Goal: Find specific page/section: Find specific page/section

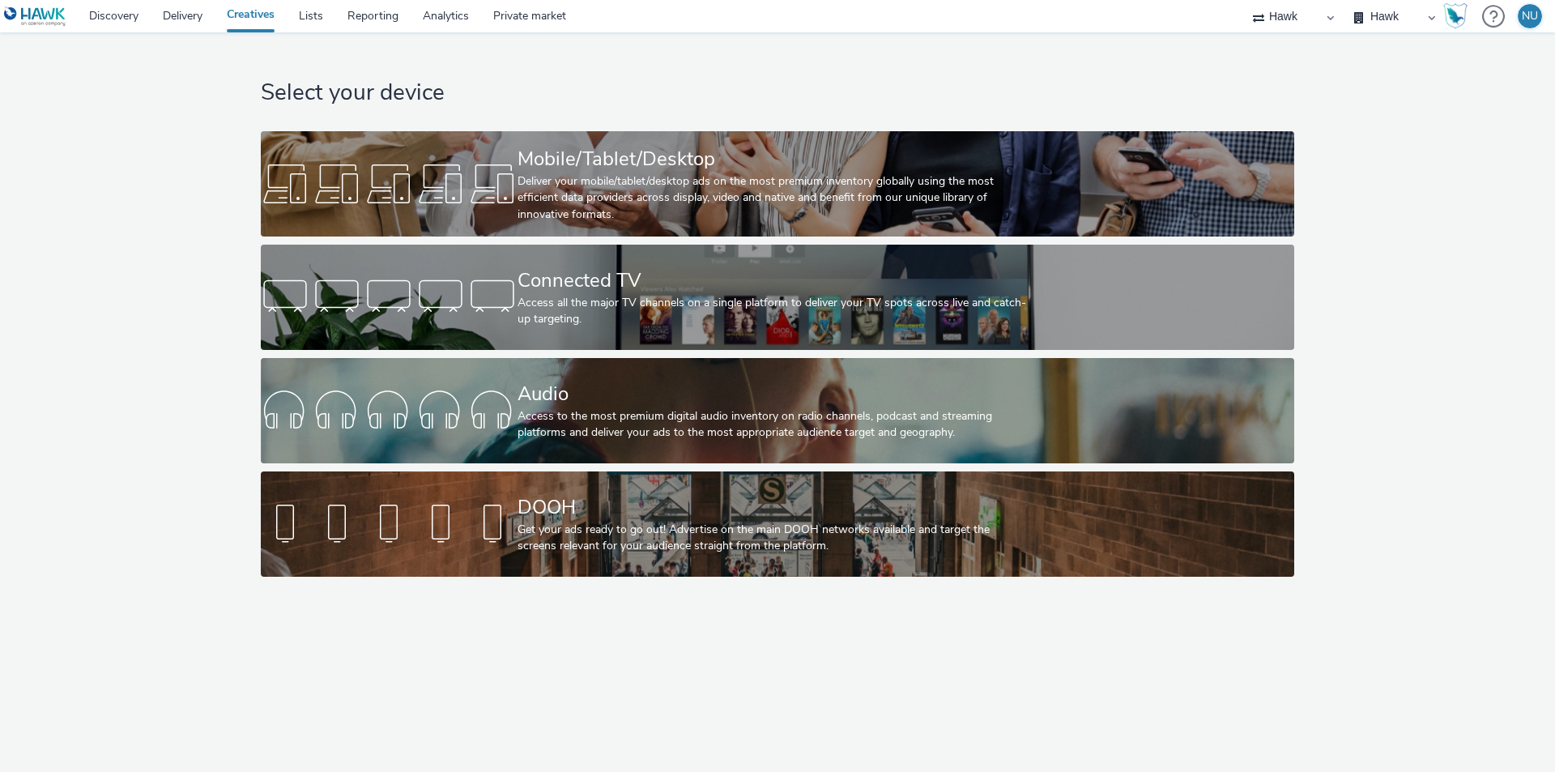
select select "11a7df10-284f-415c-b52a-427acf4c31ae"
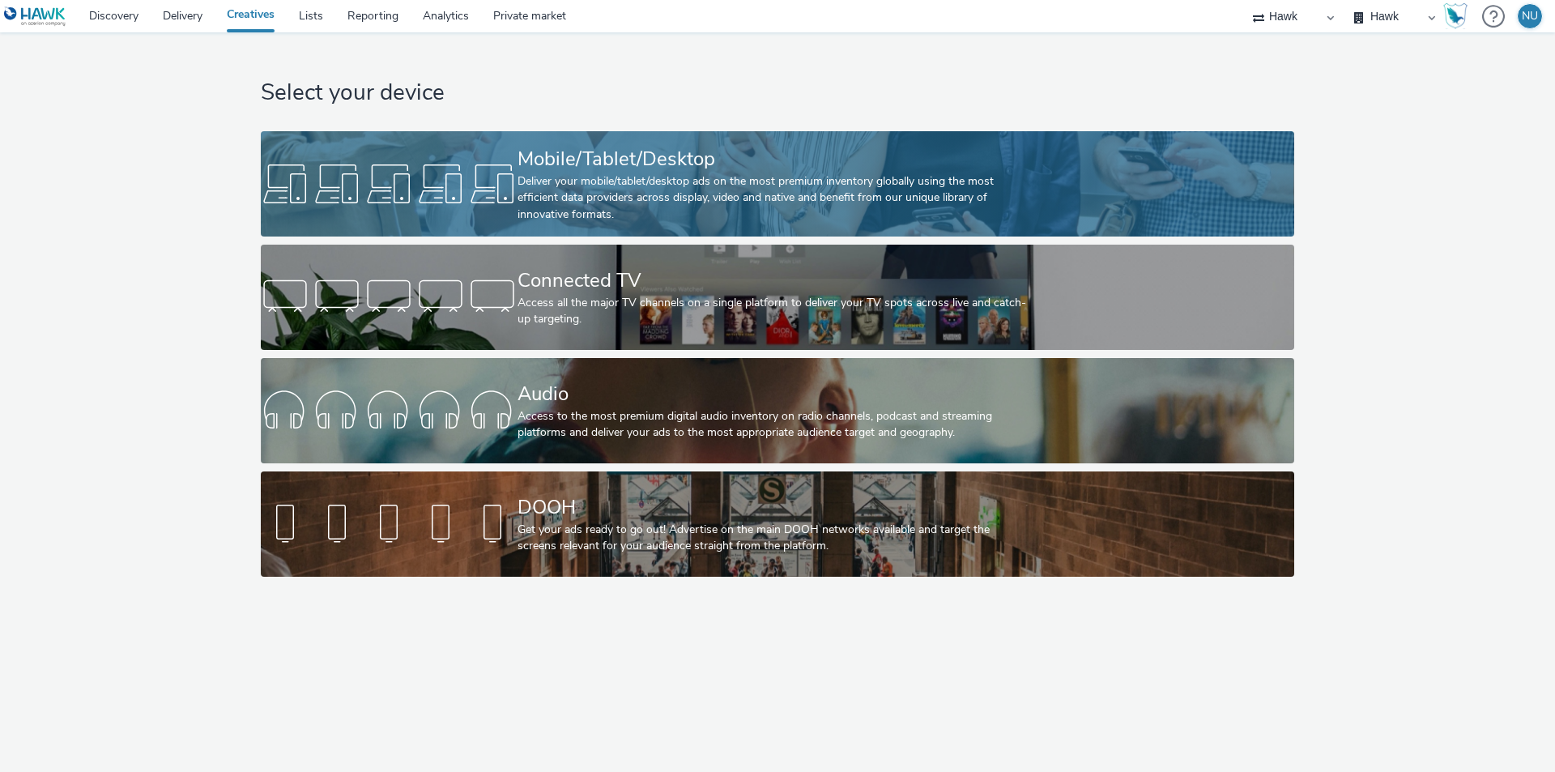
click at [541, 178] on div "Deliver your mobile/tablet/desktop ads on the most premium inventory globally u…" at bounding box center [773, 197] width 513 height 49
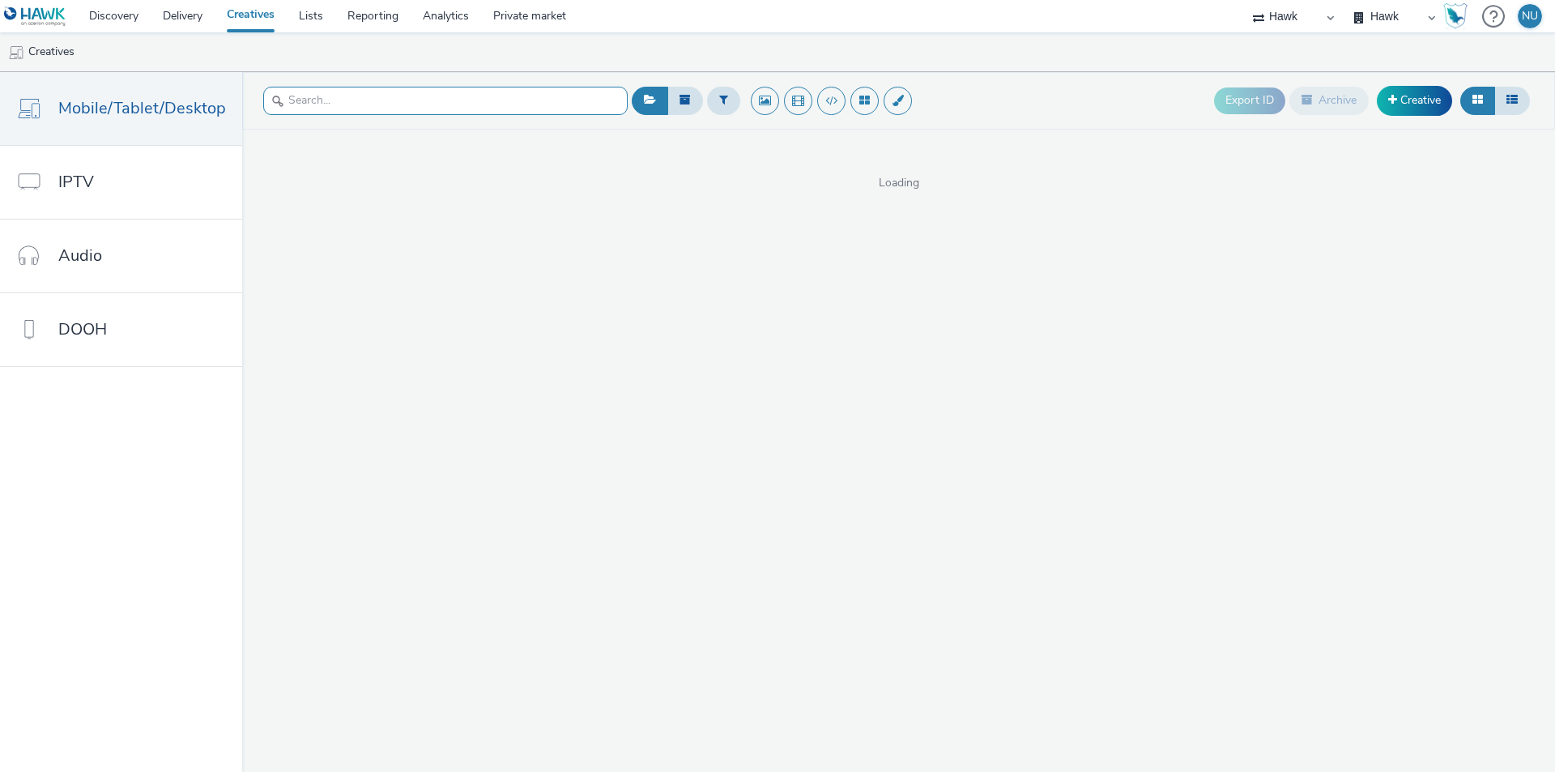
click at [340, 93] on input "text" at bounding box center [445, 101] width 364 height 28
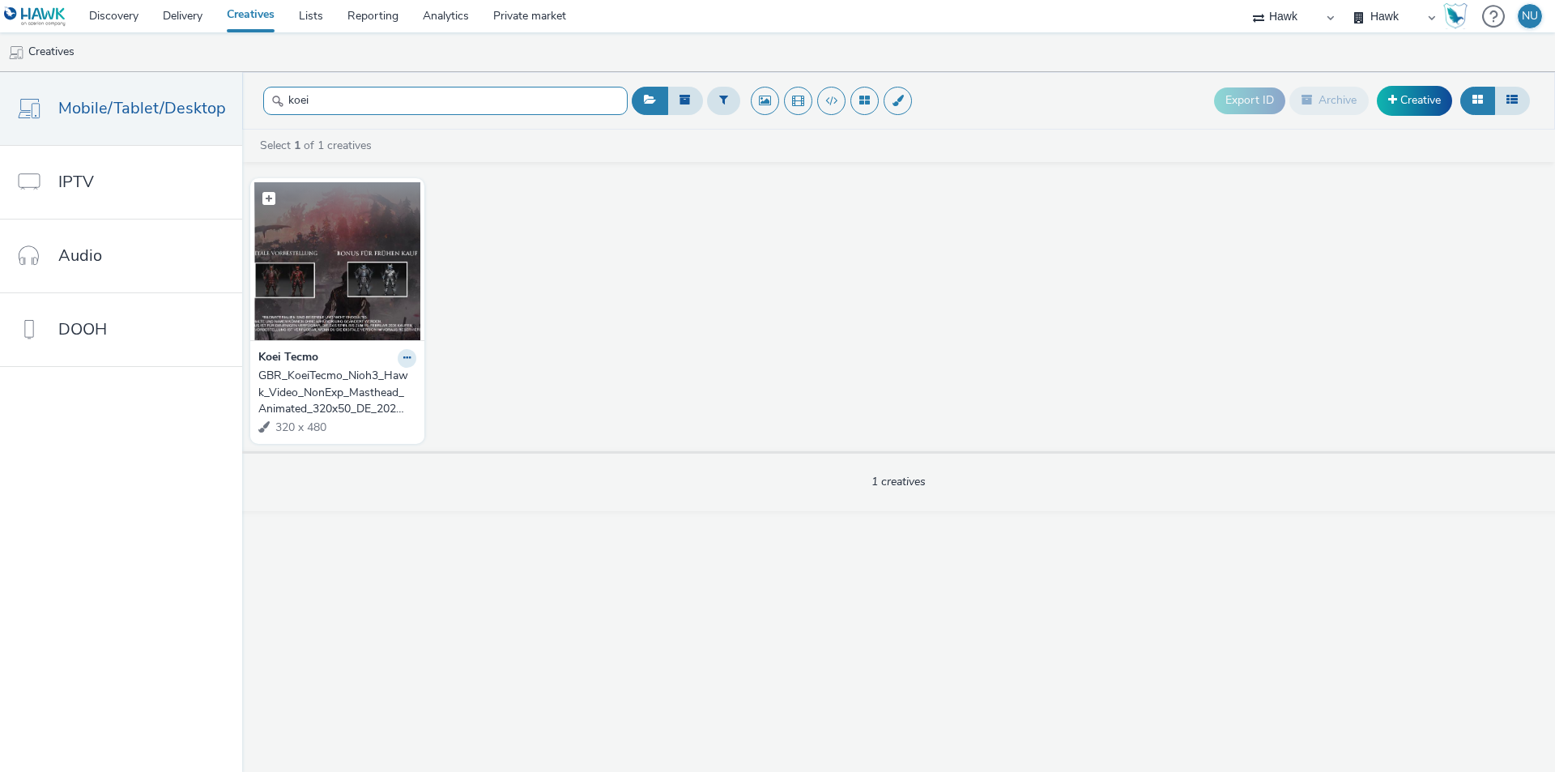
type input "koei"
click at [334, 241] on img at bounding box center [337, 261] width 166 height 158
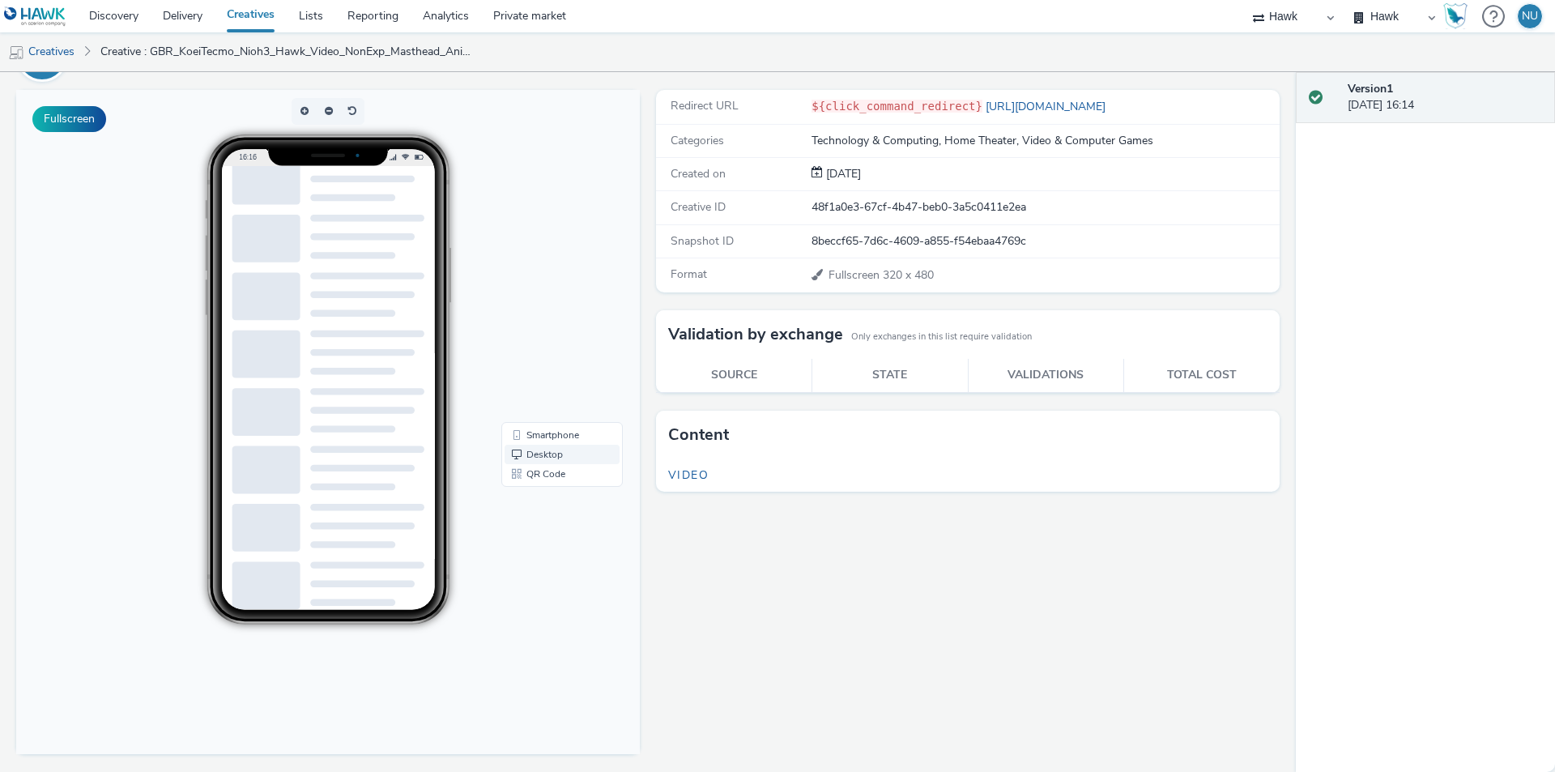
scroll to position [21, 0]
click at [546, 454] on link "Desktop" at bounding box center [562, 454] width 115 height 19
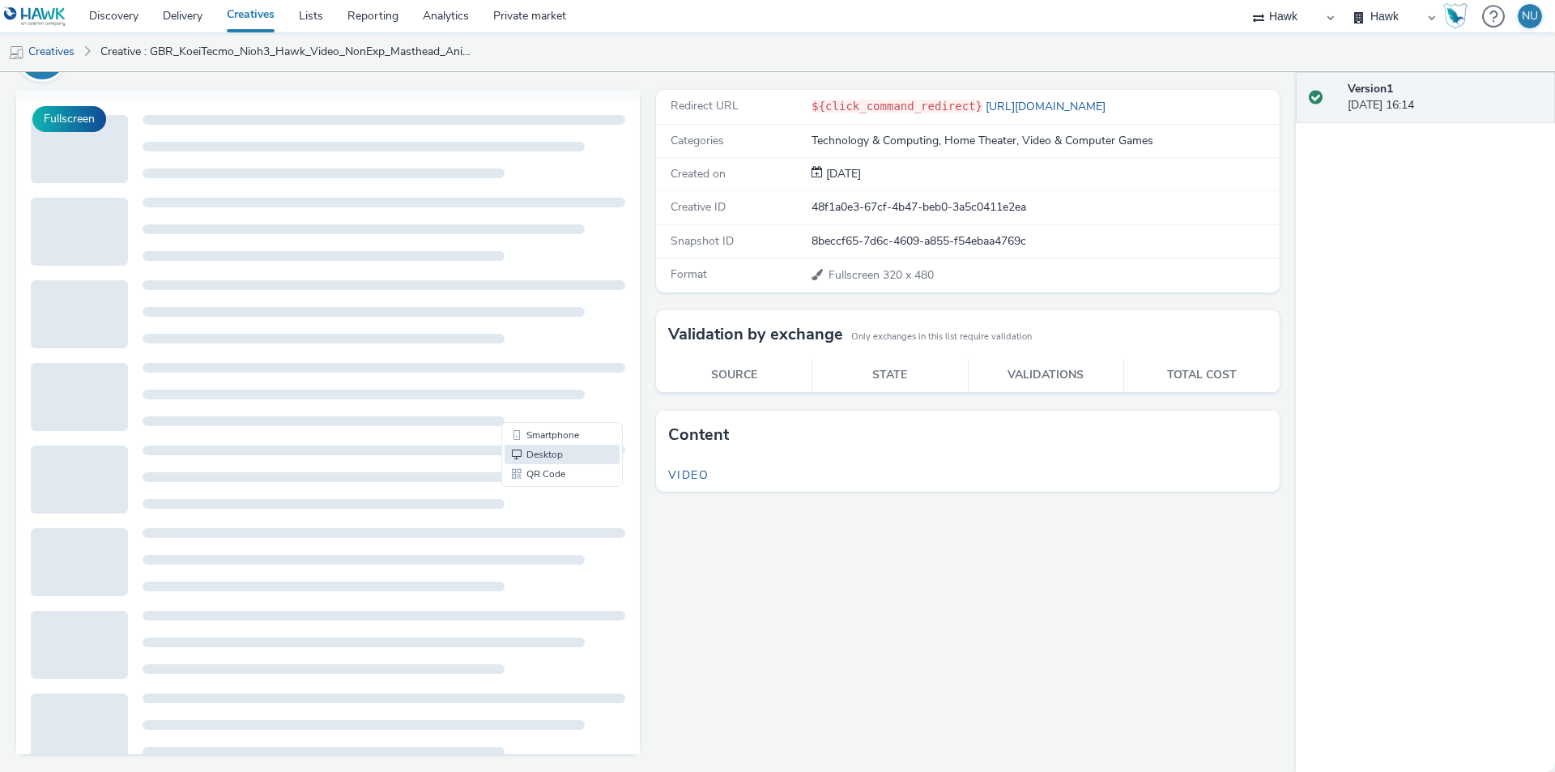
click at [517, 474] on div at bounding box center [364, 477] width 442 height 10
click at [515, 479] on link "QR Code" at bounding box center [562, 473] width 115 height 19
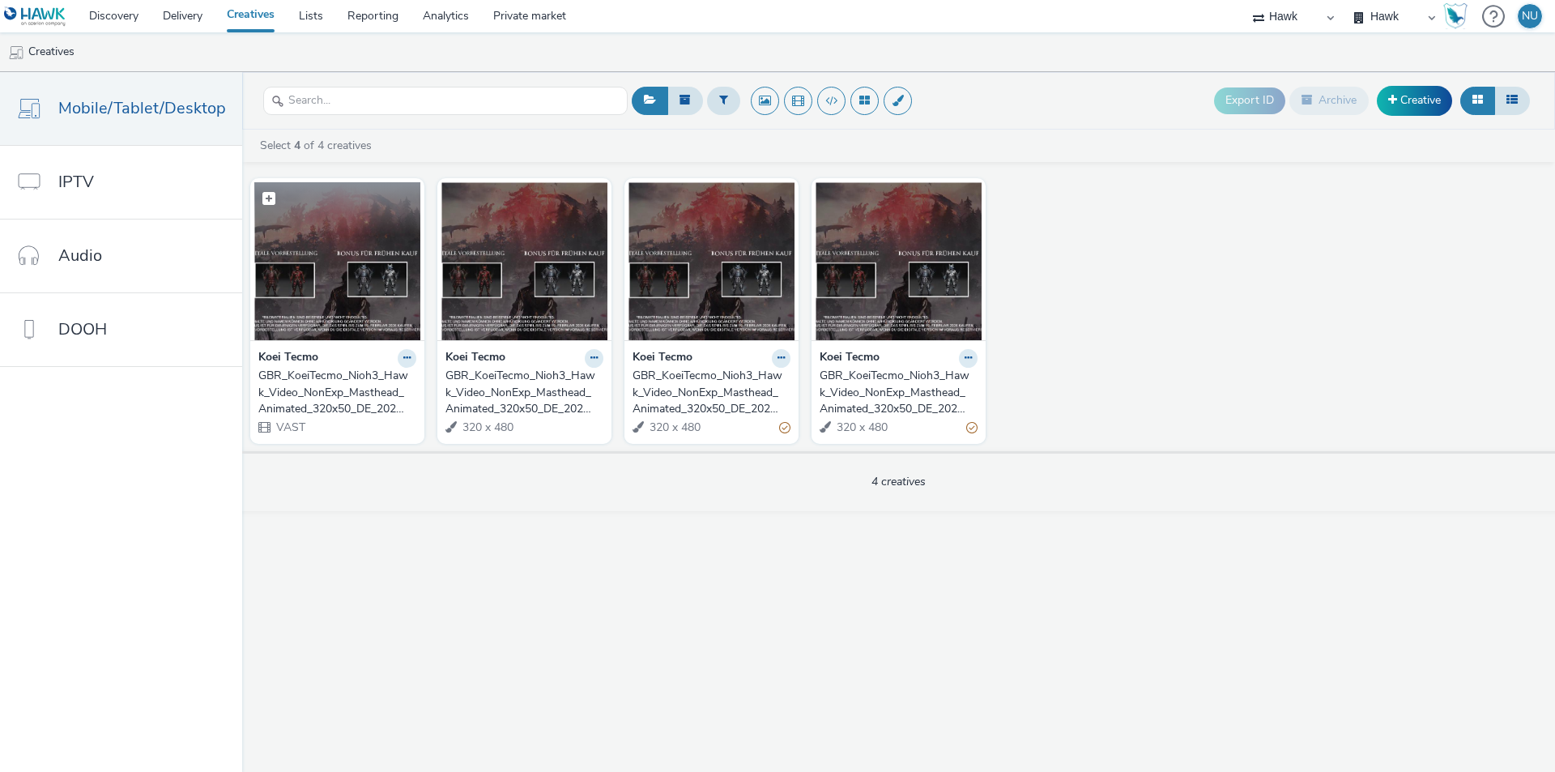
click at [330, 236] on img at bounding box center [337, 261] width 166 height 158
